Goal: Information Seeking & Learning: Check status

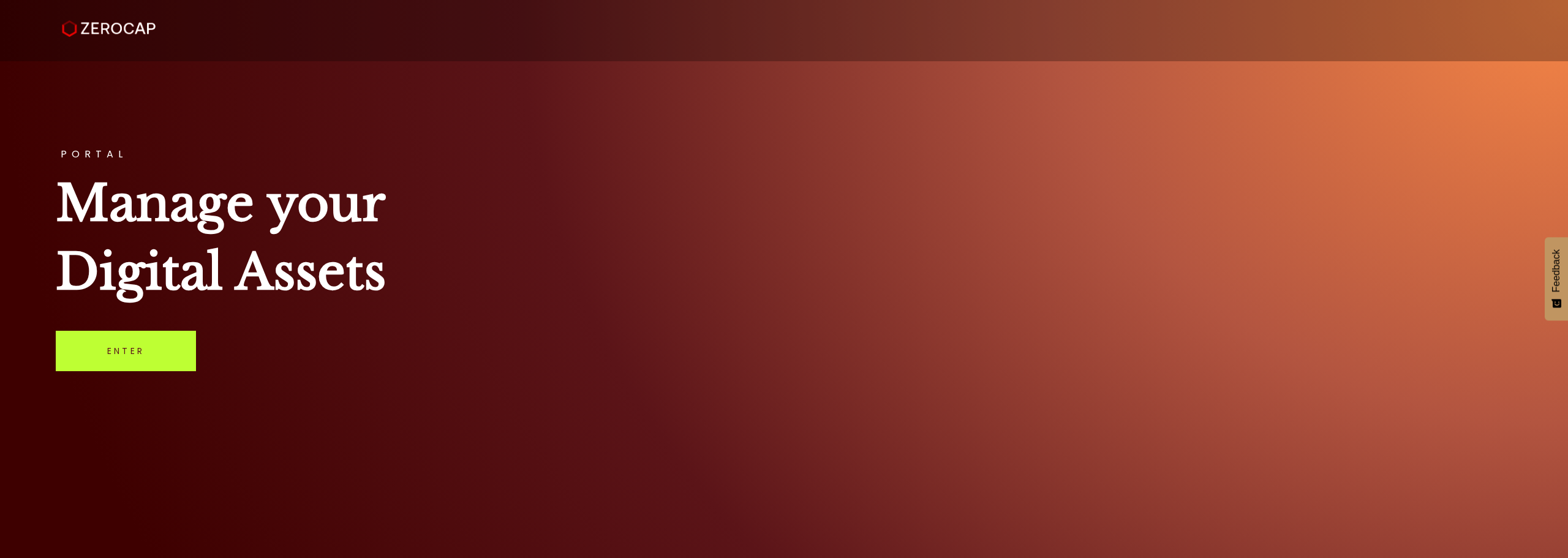
click at [167, 339] on link "Enter" at bounding box center [126, 351] width 140 height 41
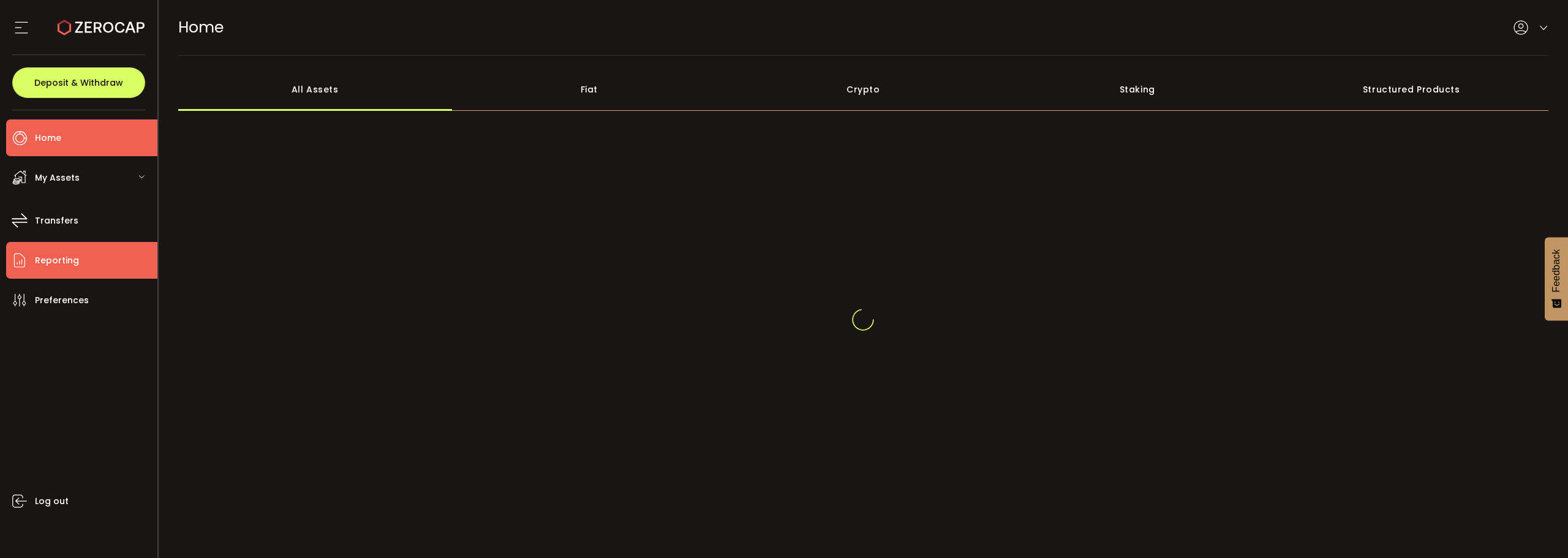
click at [100, 251] on li "Reporting" at bounding box center [81, 260] width 151 height 37
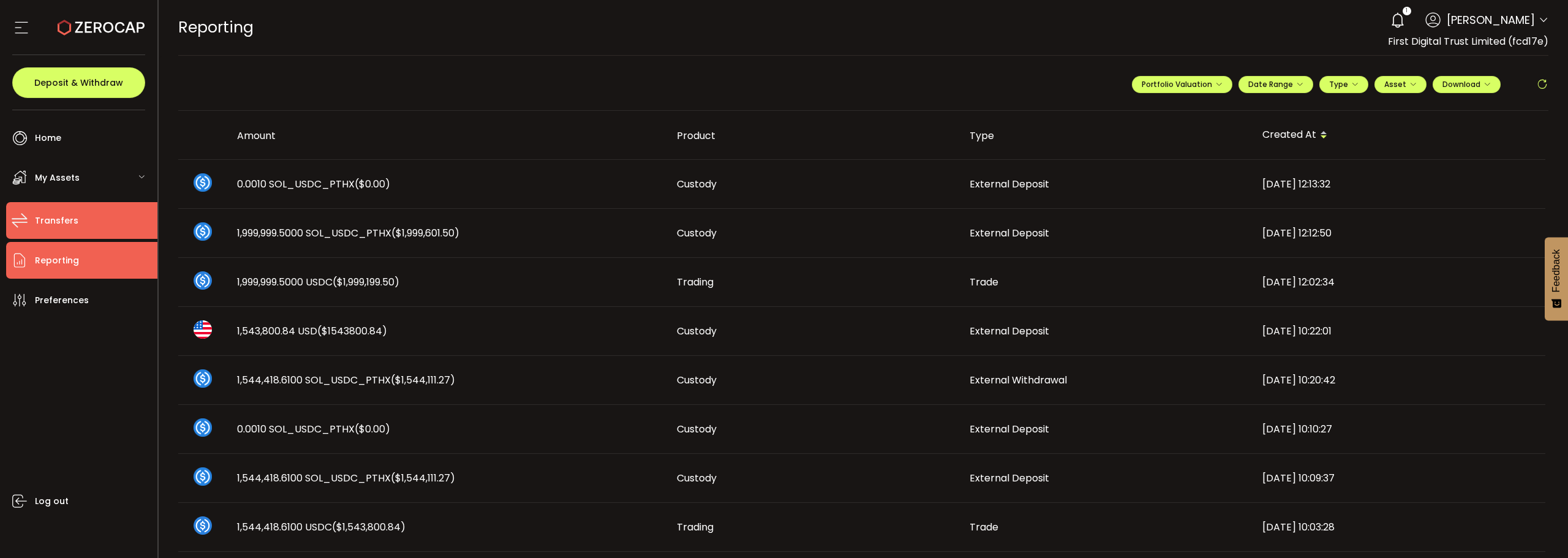
click at [96, 208] on li "Transfers" at bounding box center [81, 220] width 151 height 37
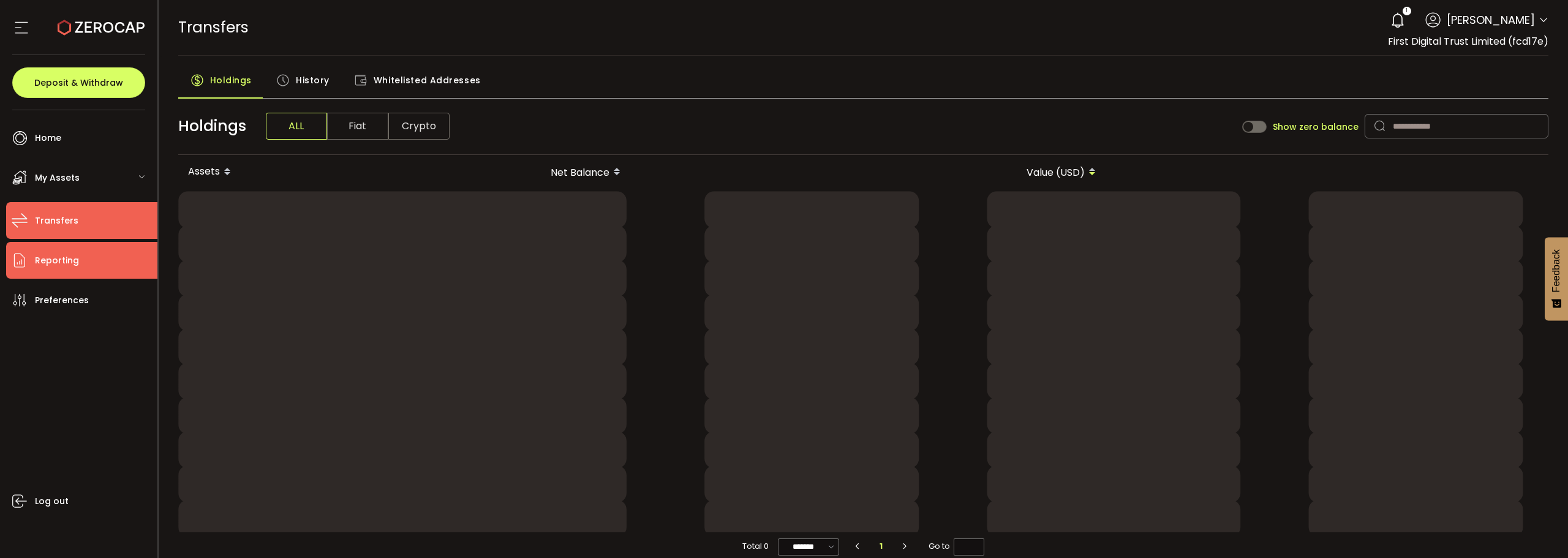
click at [96, 259] on li "Reporting" at bounding box center [81, 260] width 151 height 37
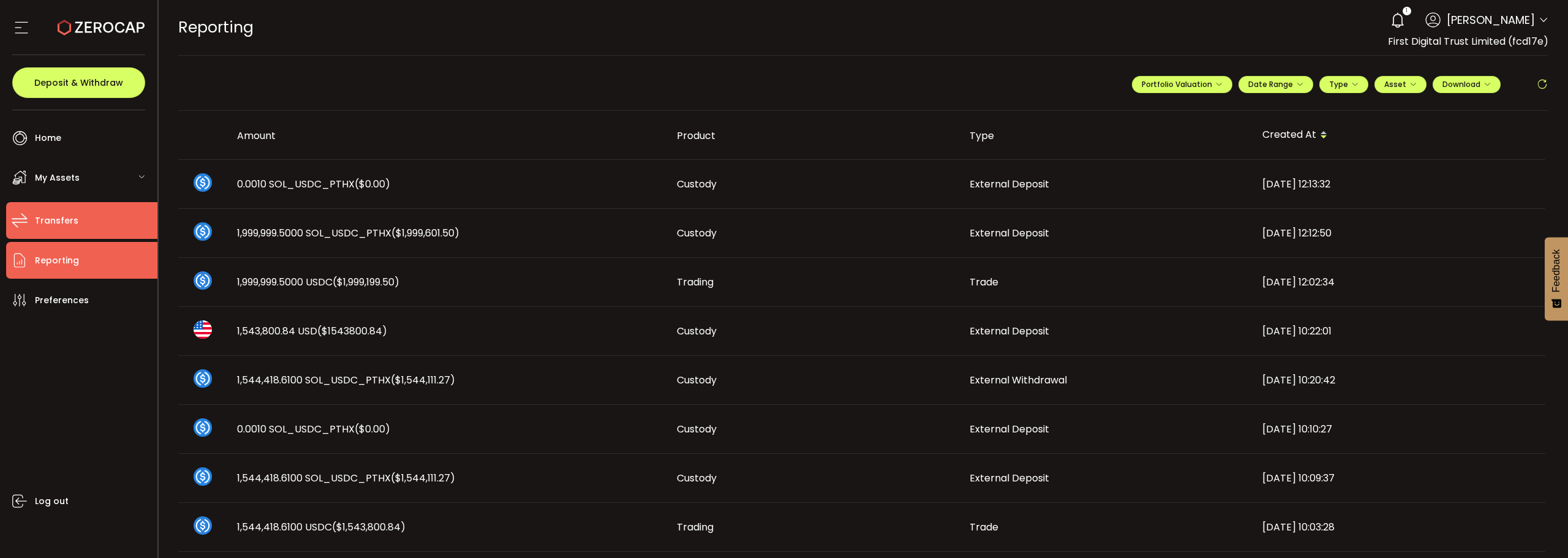
click at [49, 222] on span "Transfers" at bounding box center [57, 221] width 43 height 18
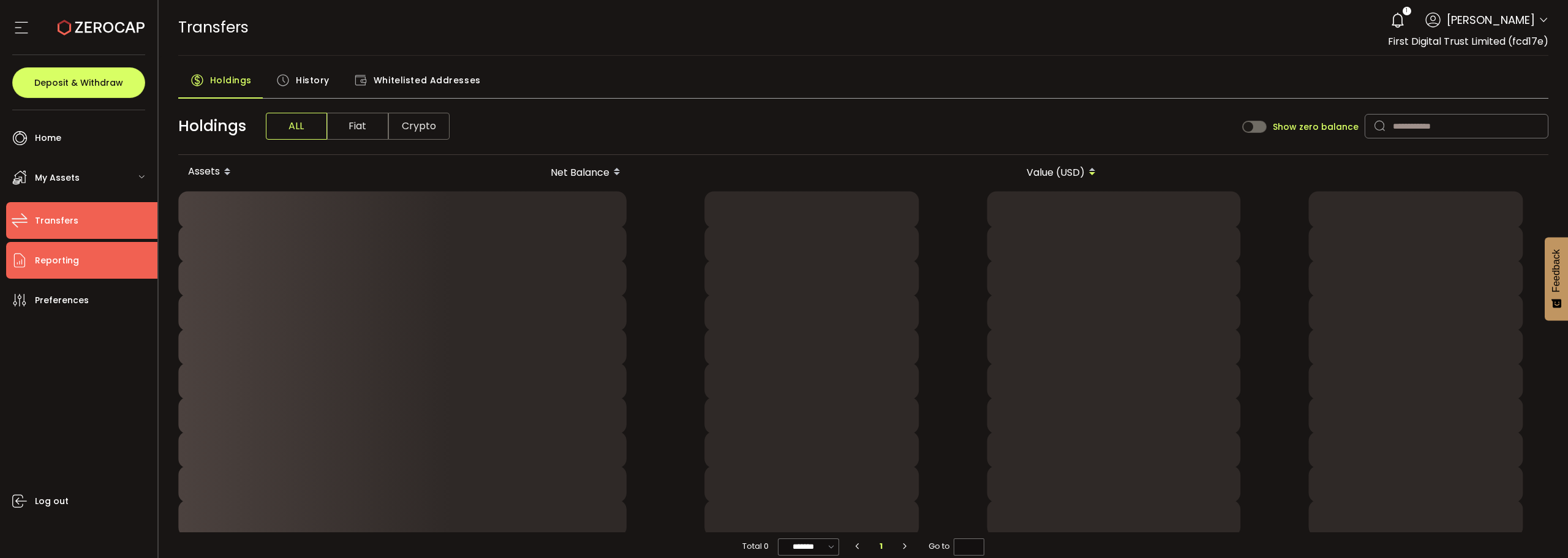
click at [60, 253] on span "Reporting" at bounding box center [57, 260] width 44 height 18
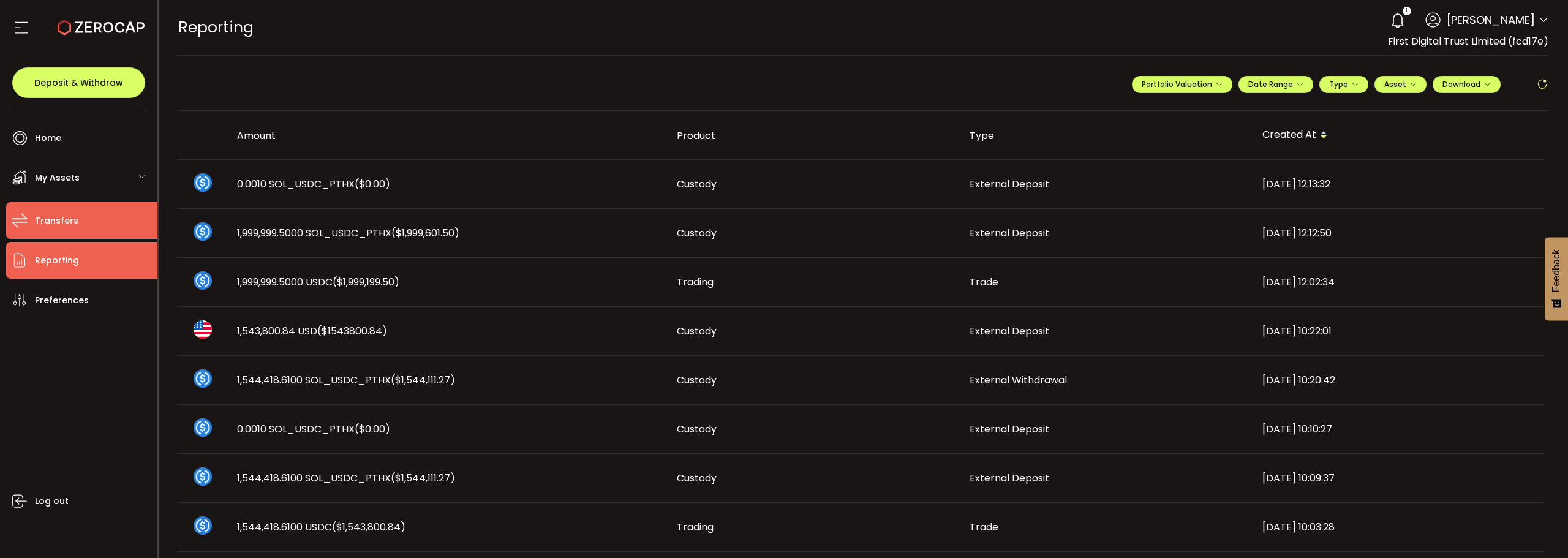
click at [103, 215] on li "Transfers" at bounding box center [81, 220] width 151 height 37
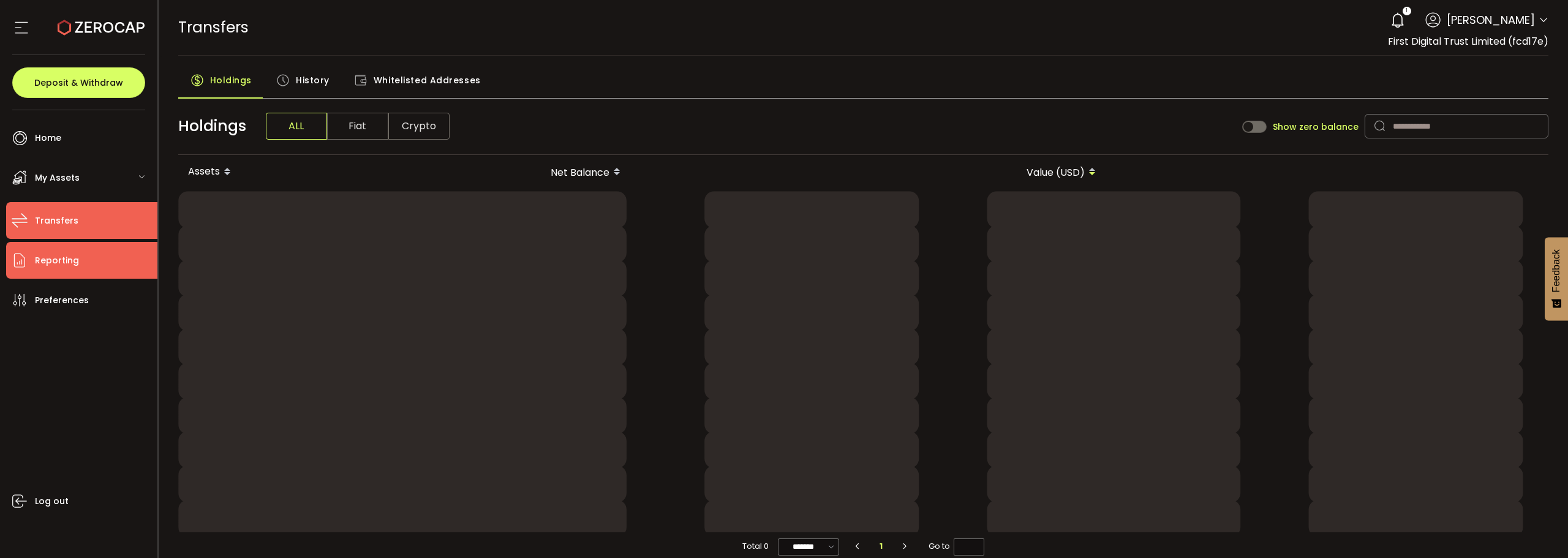
click at [74, 265] on span "Reporting" at bounding box center [57, 260] width 44 height 18
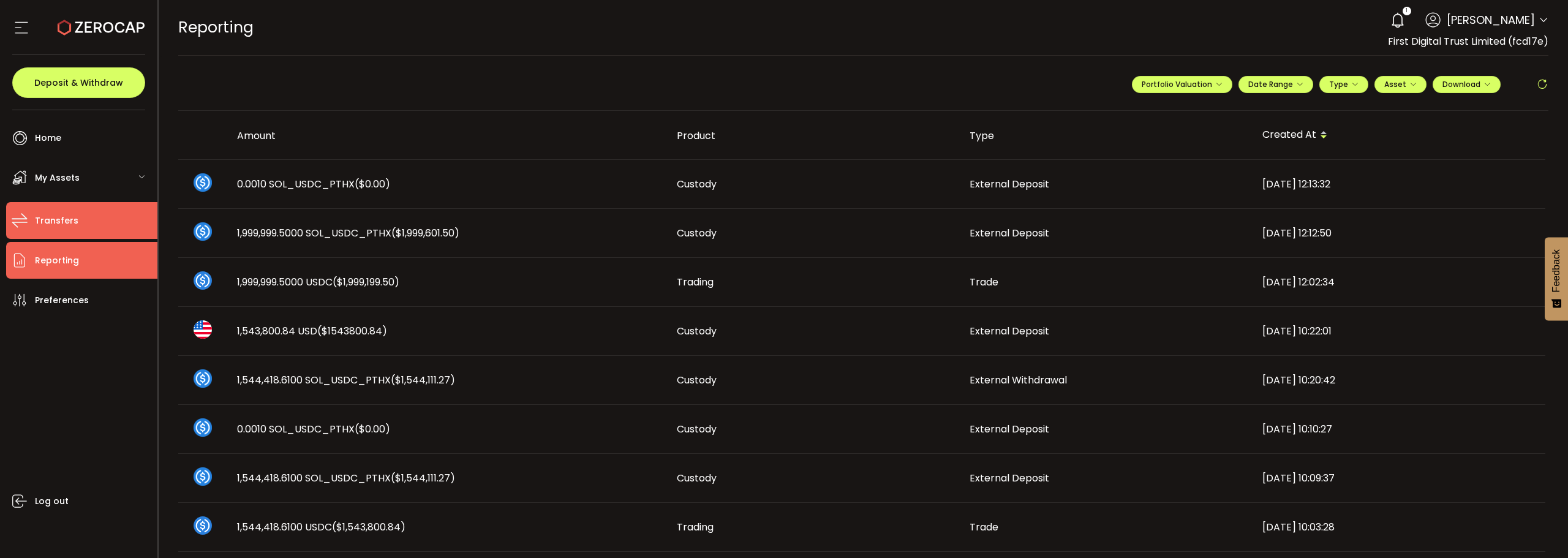
click at [121, 224] on li "Transfers" at bounding box center [81, 220] width 151 height 37
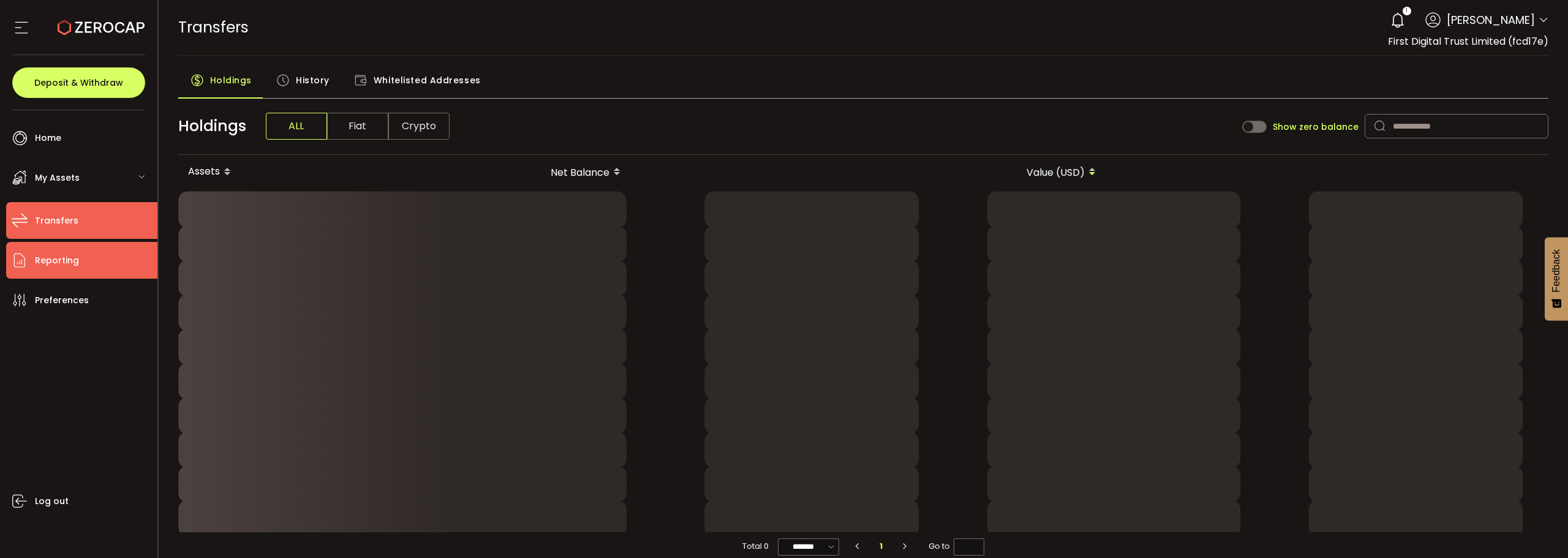
click at [107, 250] on li "Reporting" at bounding box center [81, 260] width 151 height 37
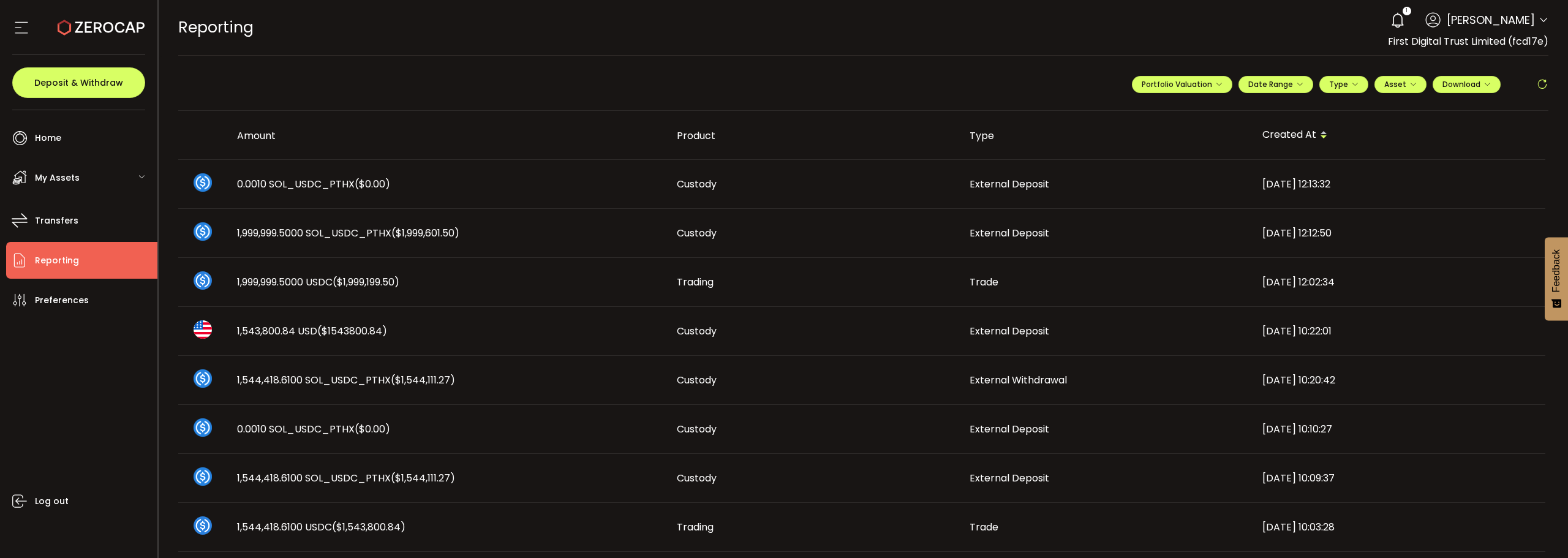
click at [956, 111] on th "Product" at bounding box center [813, 136] width 293 height 49
click at [95, 225] on li "Transfers" at bounding box center [81, 220] width 151 height 37
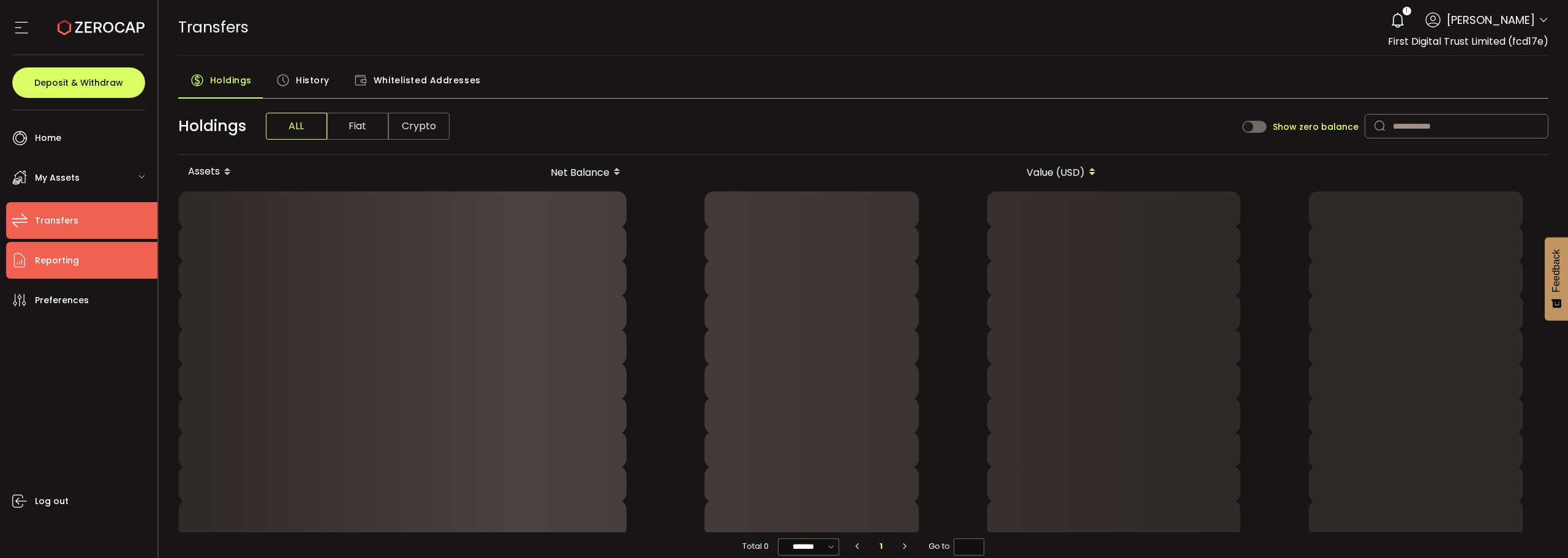
click at [88, 251] on li "Reporting" at bounding box center [81, 260] width 151 height 37
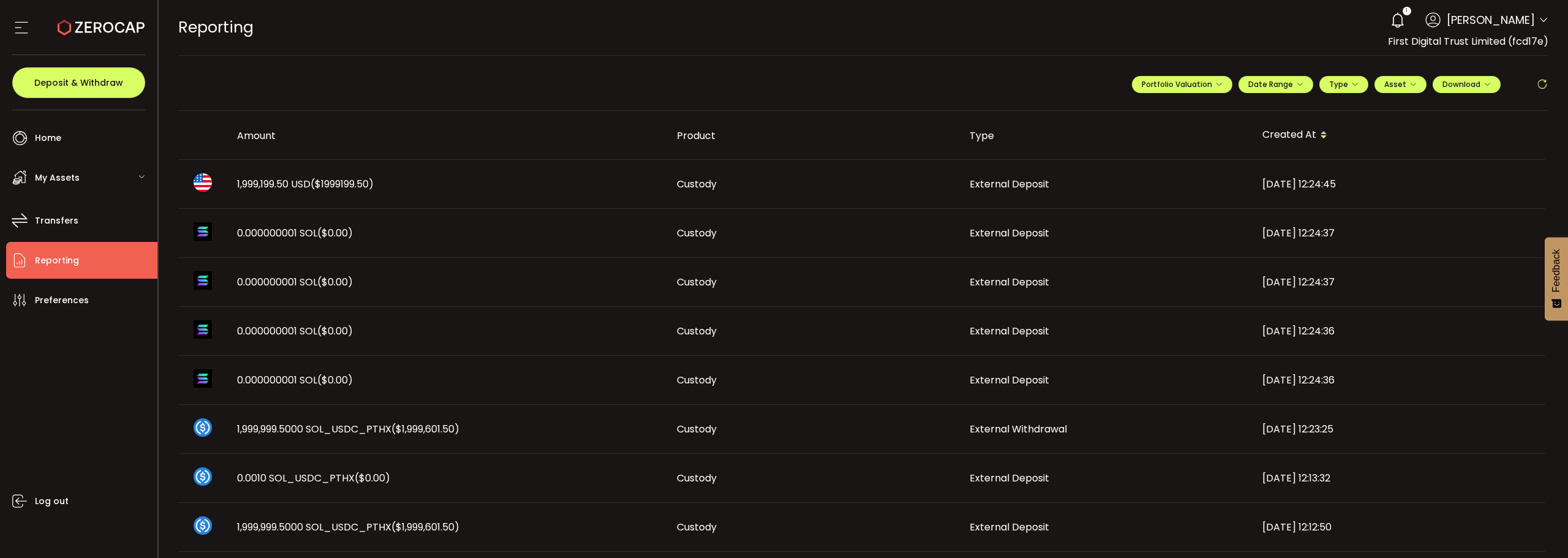
click at [308, 175] on td "1,999,199.50 USD ($1999199.50)" at bounding box center [447, 184] width 440 height 49
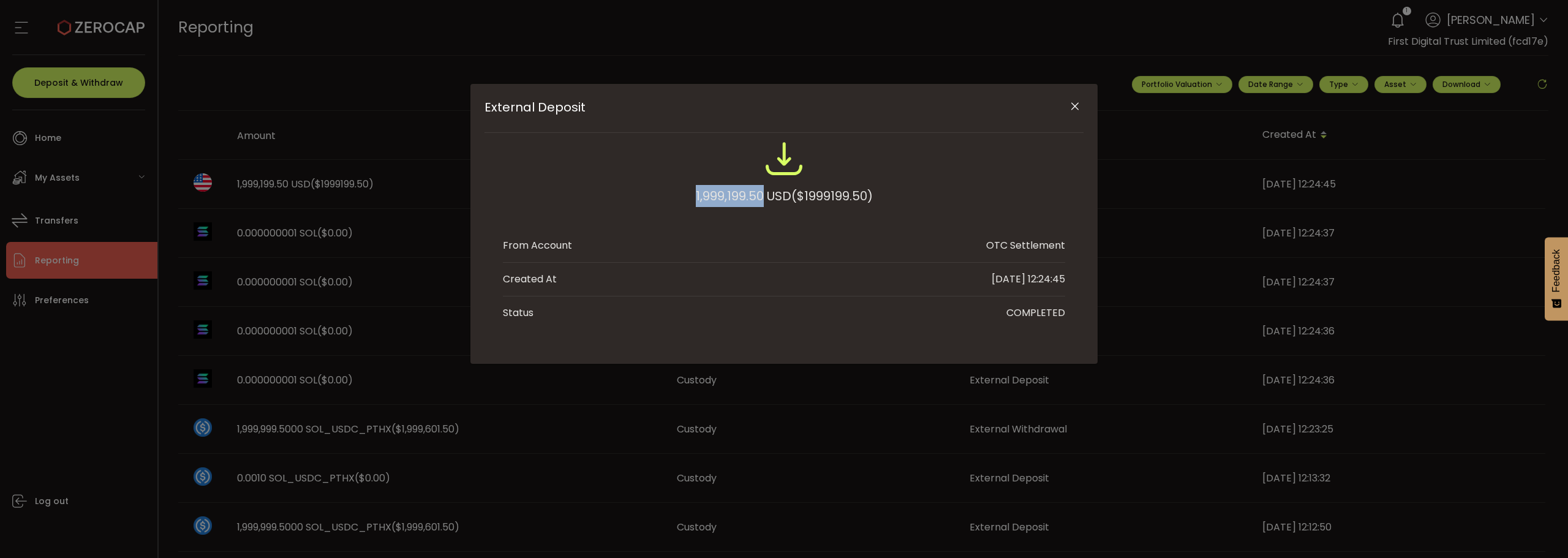
drag, startPoint x: 680, startPoint y: 200, endPoint x: 759, endPoint y: 200, distance: 79.0
click at [759, 200] on div "1,999,199.50 USD ($1999199.50)" at bounding box center [784, 179] width 562 height 80
copy div "1,999,199.50"
click at [1078, 107] on icon "Close" at bounding box center [1075, 107] width 13 height 13
